Goal: Find specific page/section: Find specific page/section

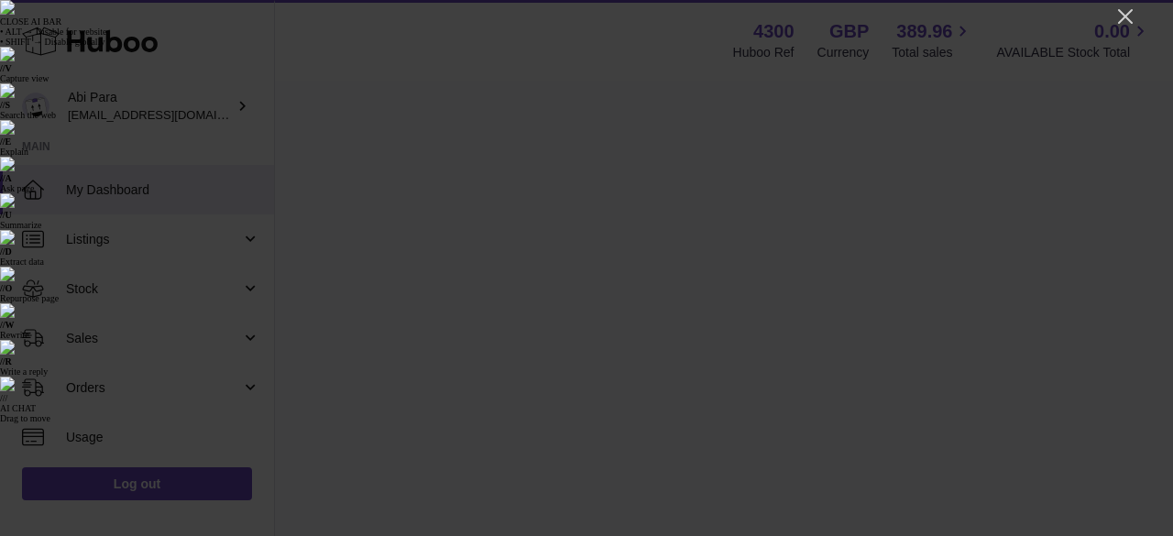
scroll to position [286, 409]
click at [1126, 18] on icon "Close" at bounding box center [1125, 16] width 15 height 15
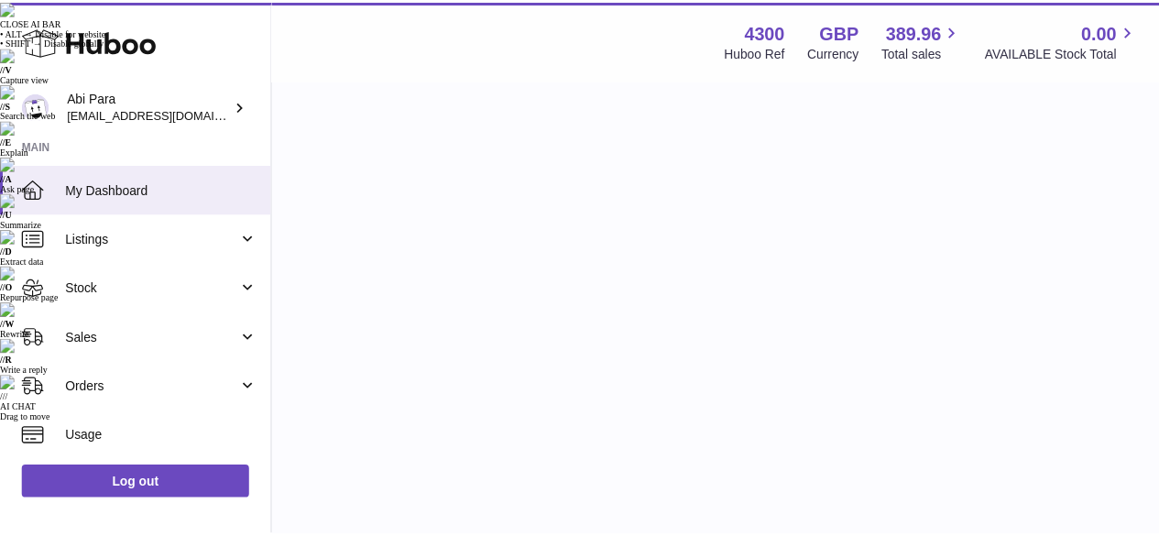
scroll to position [915896, 915779]
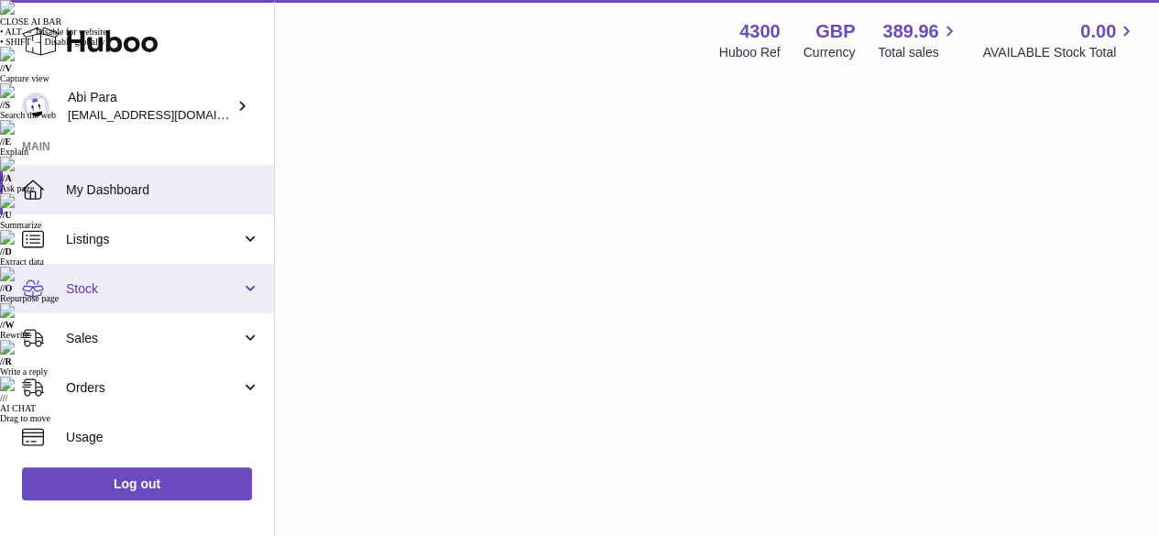
click at [144, 303] on link "Stock" at bounding box center [137, 288] width 274 height 49
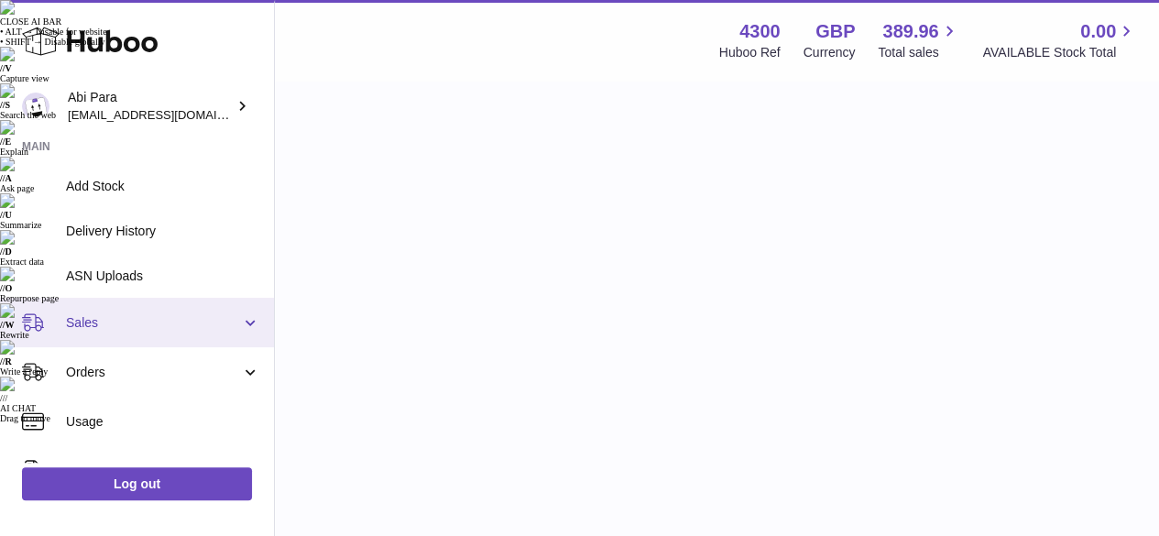
scroll to position [240, 0]
click at [156, 323] on span "Sales" at bounding box center [153, 321] width 175 height 17
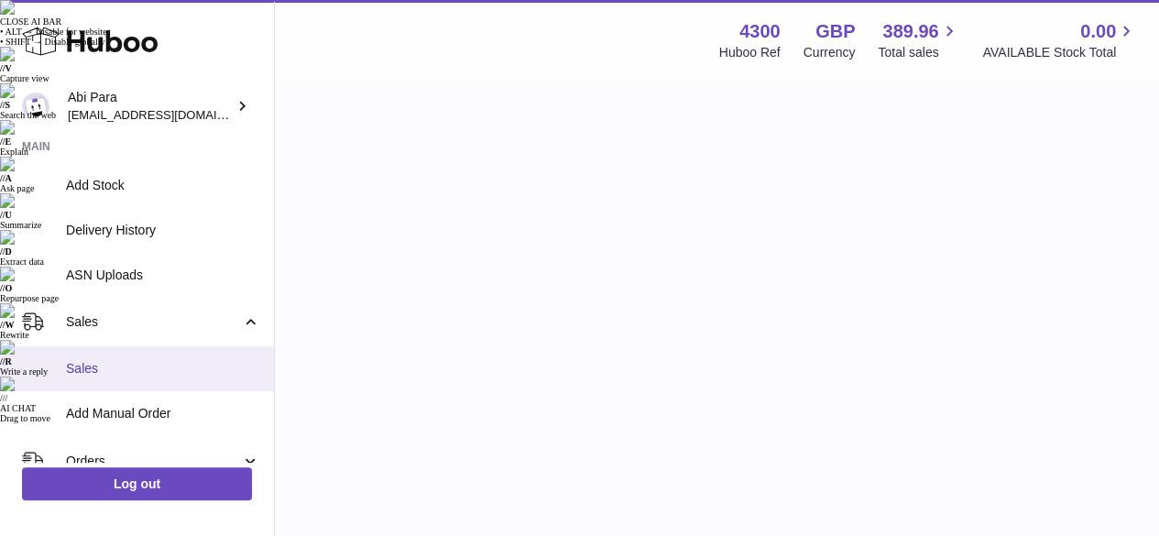
click at [136, 374] on span "Sales" at bounding box center [163, 368] width 194 height 17
